Goal: Information Seeking & Learning: Learn about a topic

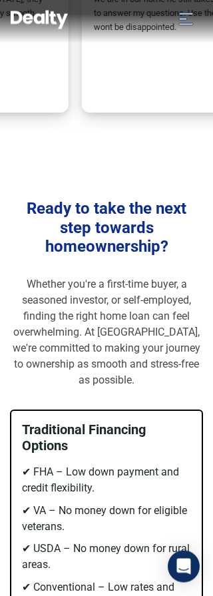
scroll to position [469, 0]
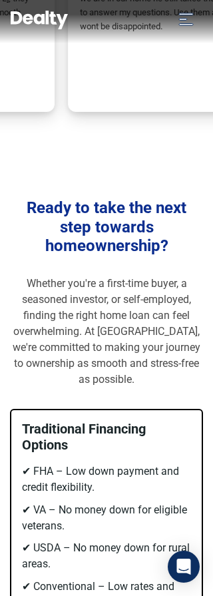
click at [79, 374] on p "Whether you're a first-time buyer, a seasoned investor, or self-employed, findi…" at bounding box center [106, 332] width 193 height 112
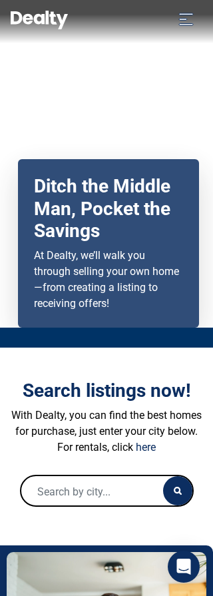
scroll to position [1, 0]
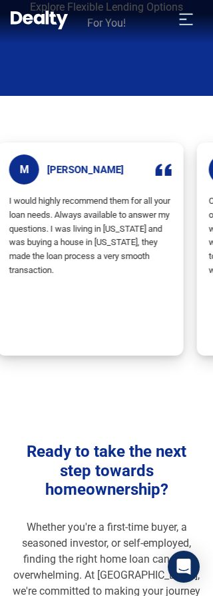
scroll to position [225, 0]
